Goal: Browse casually

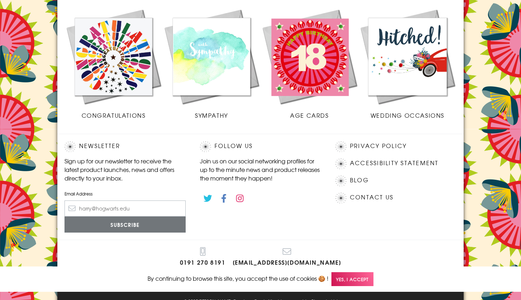
scroll to position [316, 0]
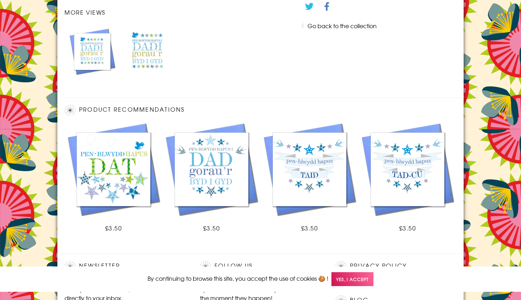
scroll to position [436, 0]
